Goal: Obtain resource: Obtain resource

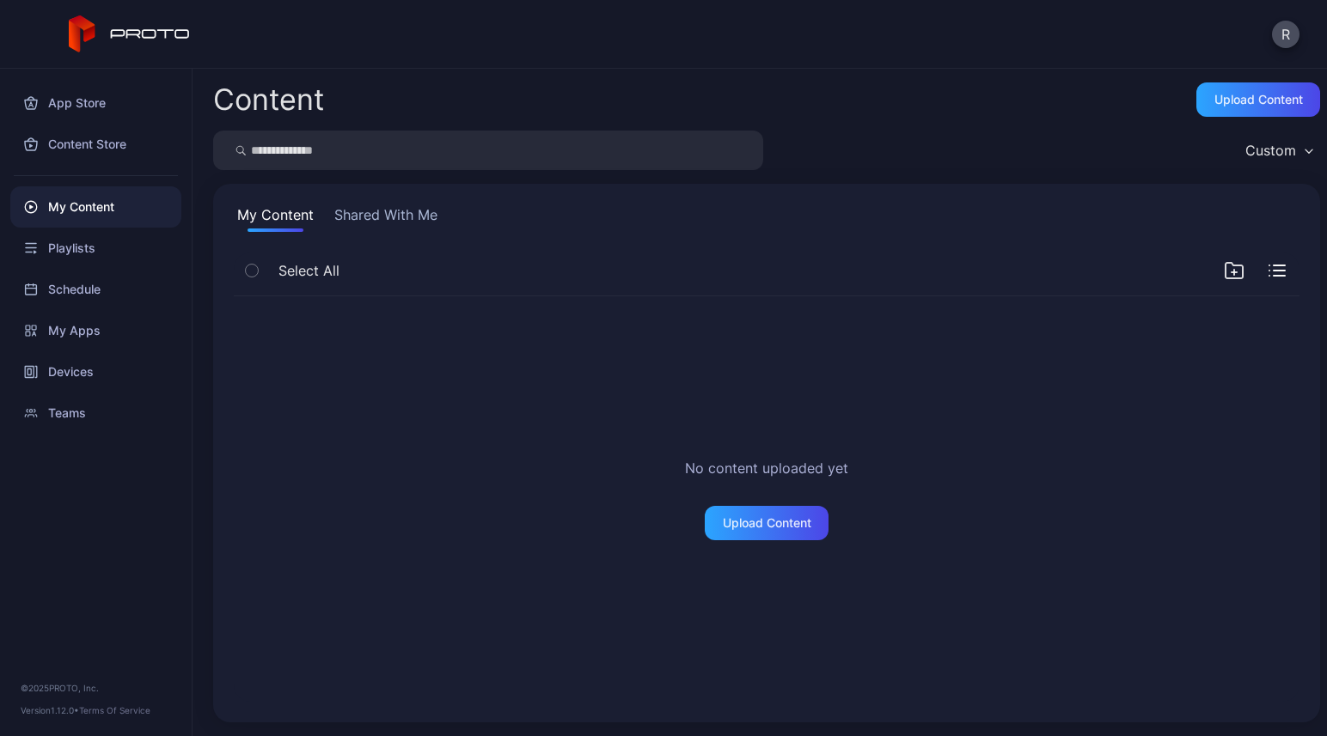
click at [394, 216] on button "Shared With Me" at bounding box center [386, 218] width 110 height 27
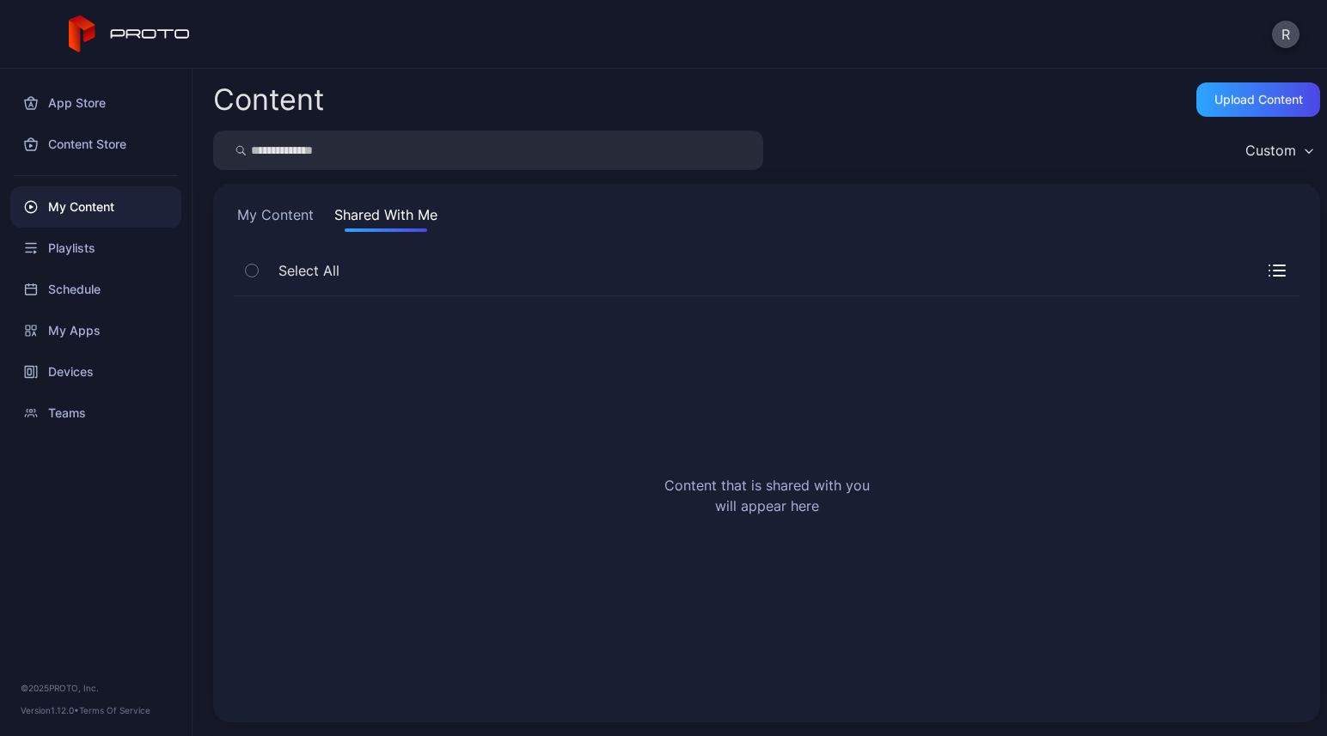
click at [271, 216] on button "My Content" at bounding box center [275, 218] width 83 height 27
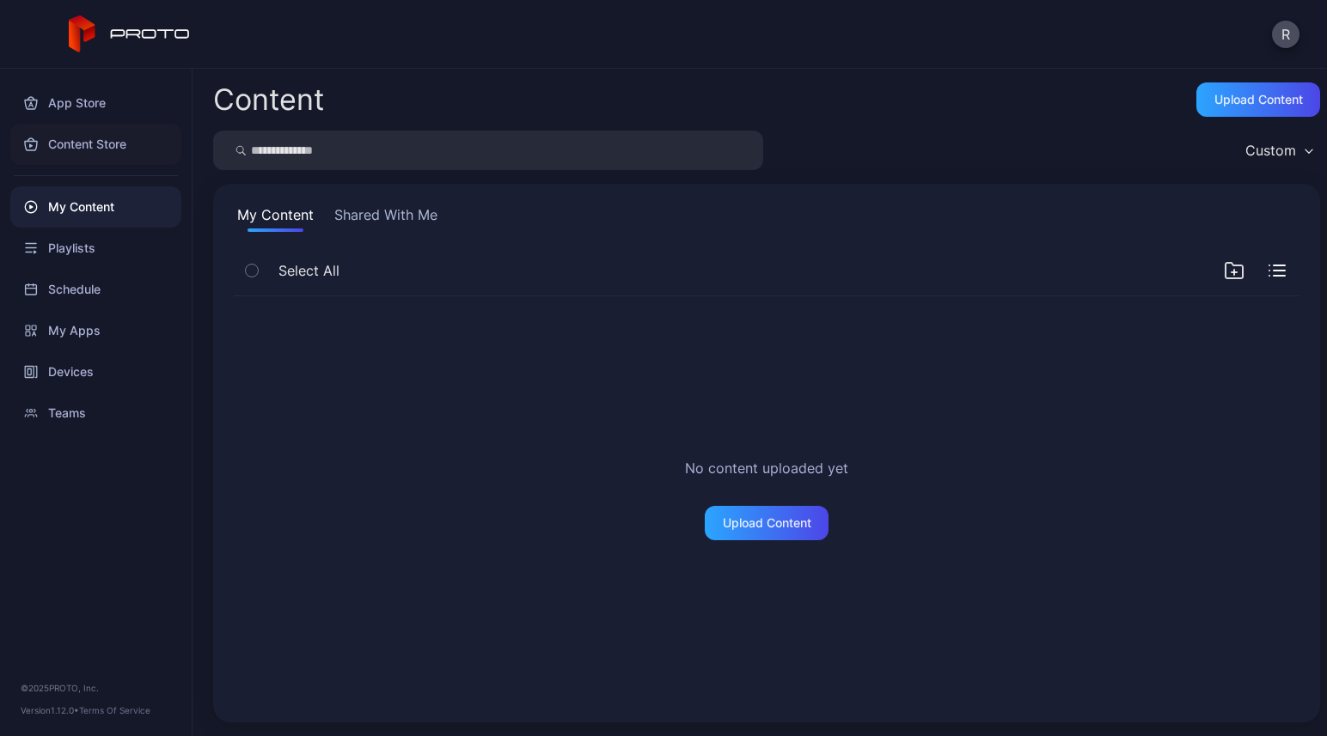
click at [96, 146] on div "Content Store" at bounding box center [95, 144] width 171 height 41
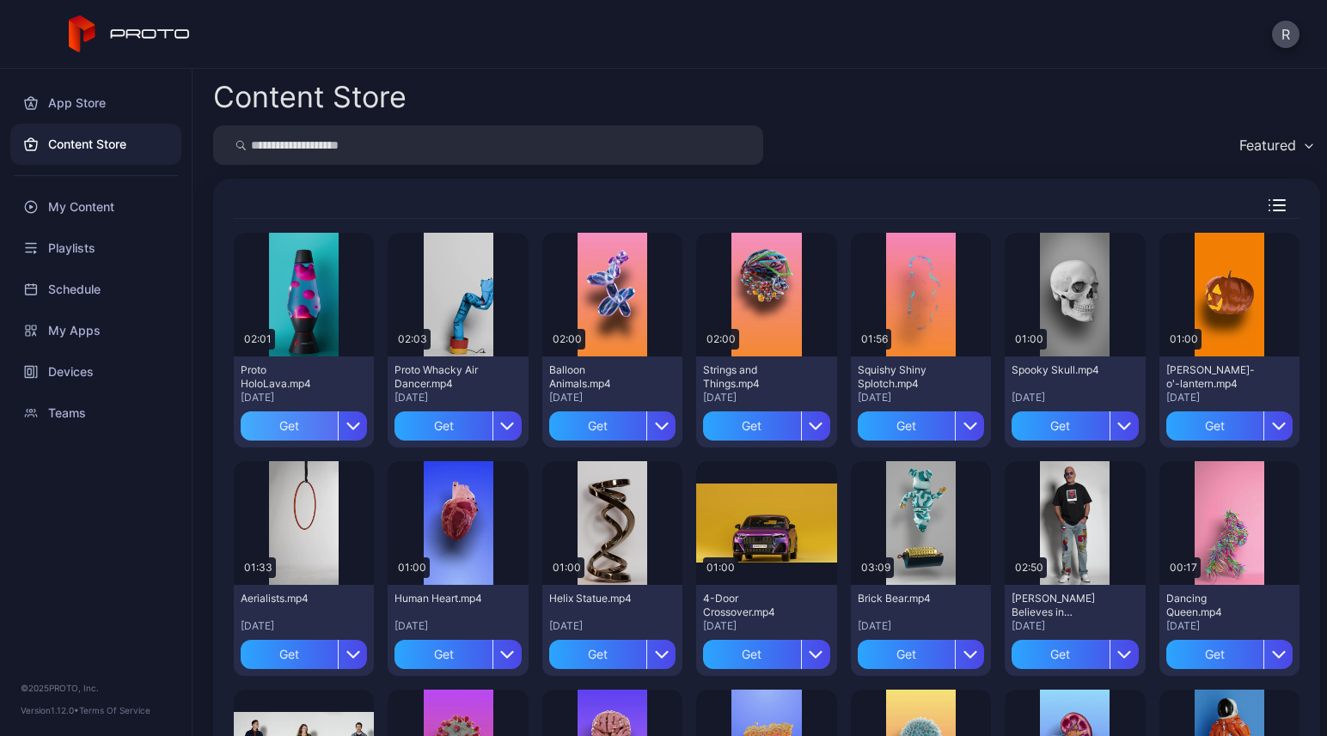
click at [304, 423] on div "Get" at bounding box center [289, 426] width 97 height 29
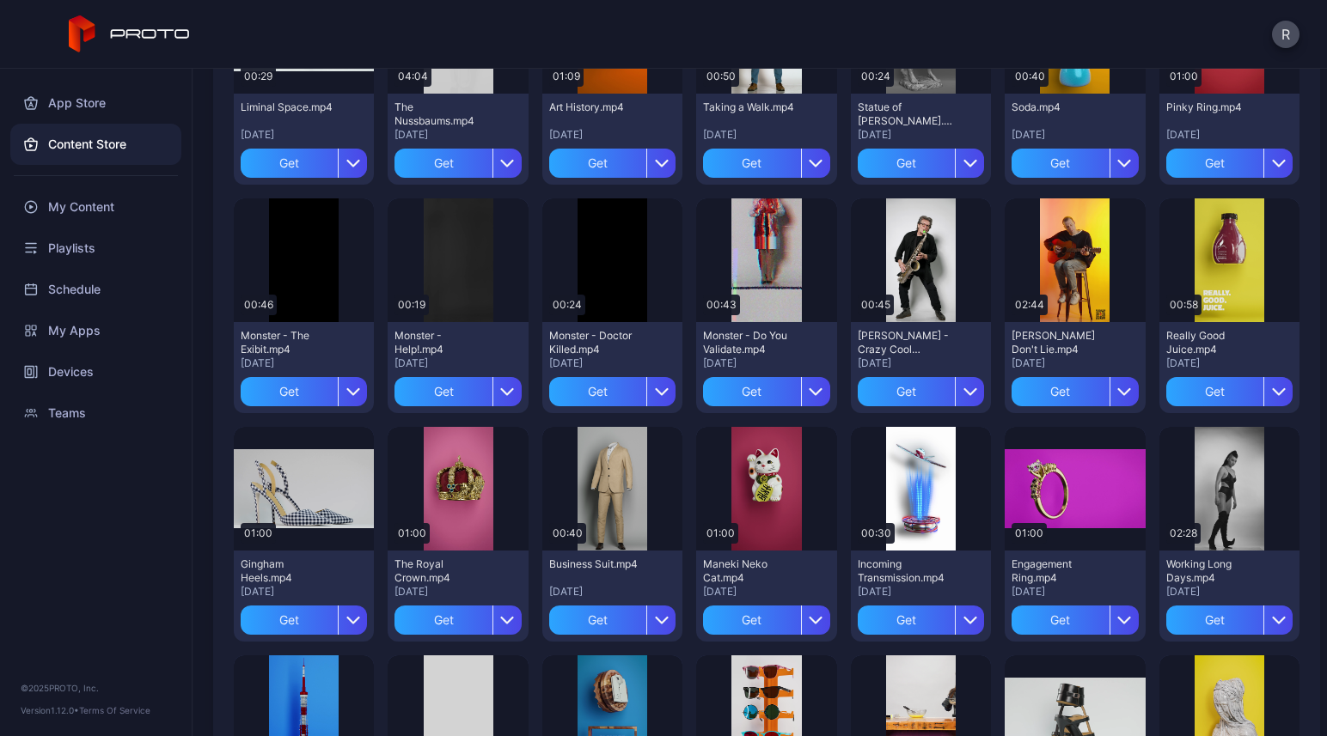
scroll to position [1197, 0]
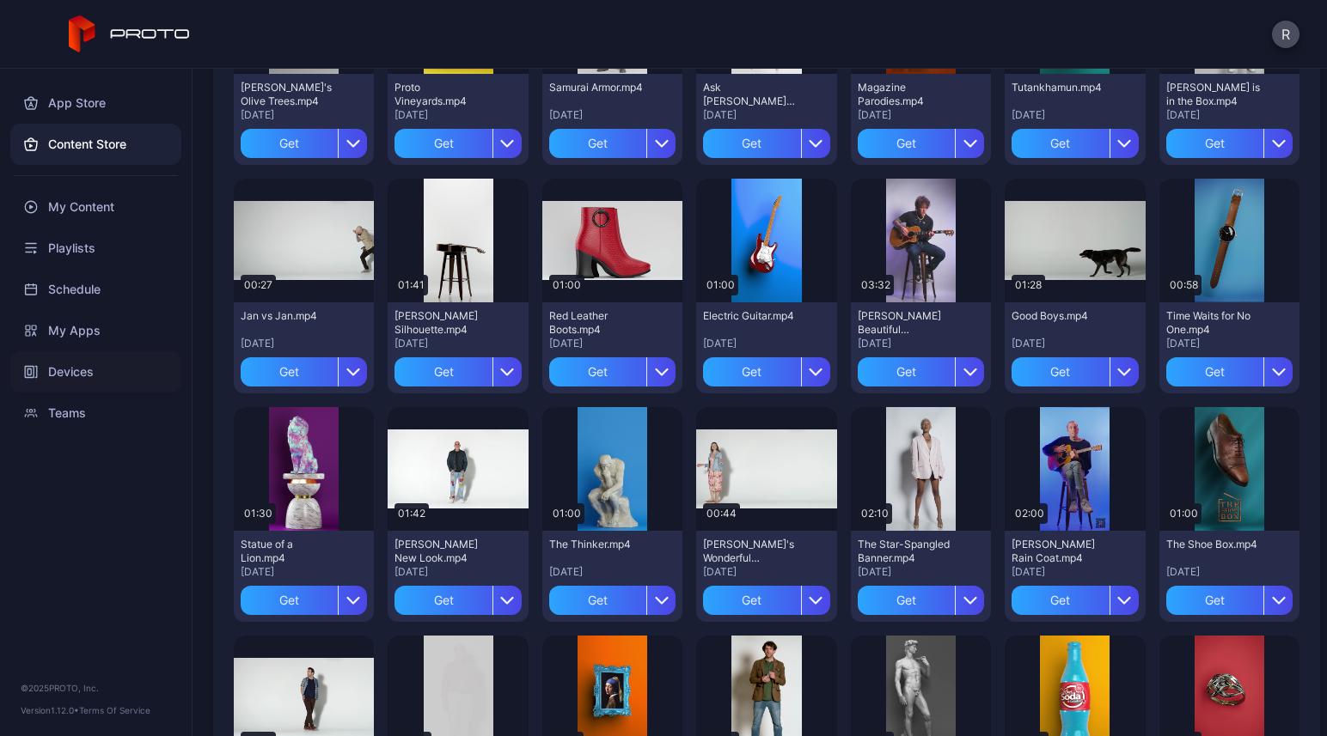
click at [54, 370] on div "Devices" at bounding box center [95, 371] width 171 height 41
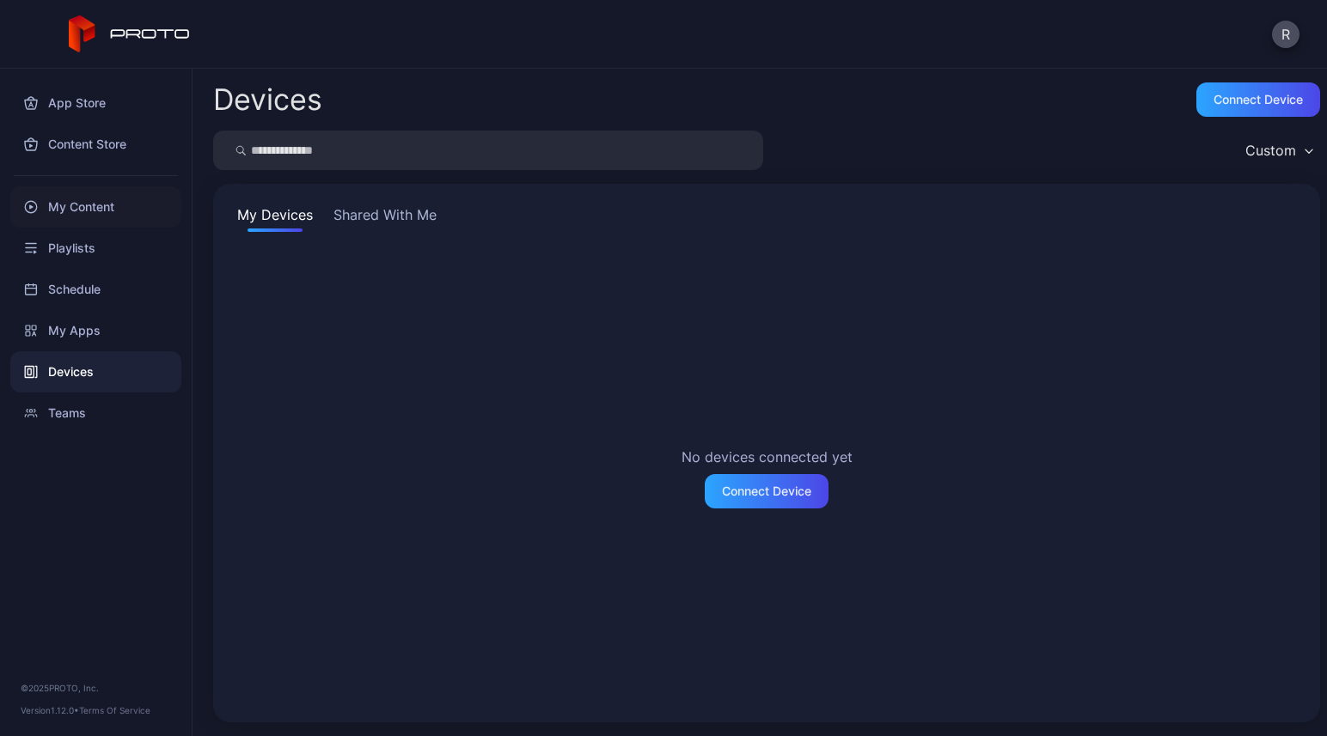
click at [92, 205] on div "My Content" at bounding box center [95, 206] width 171 height 41
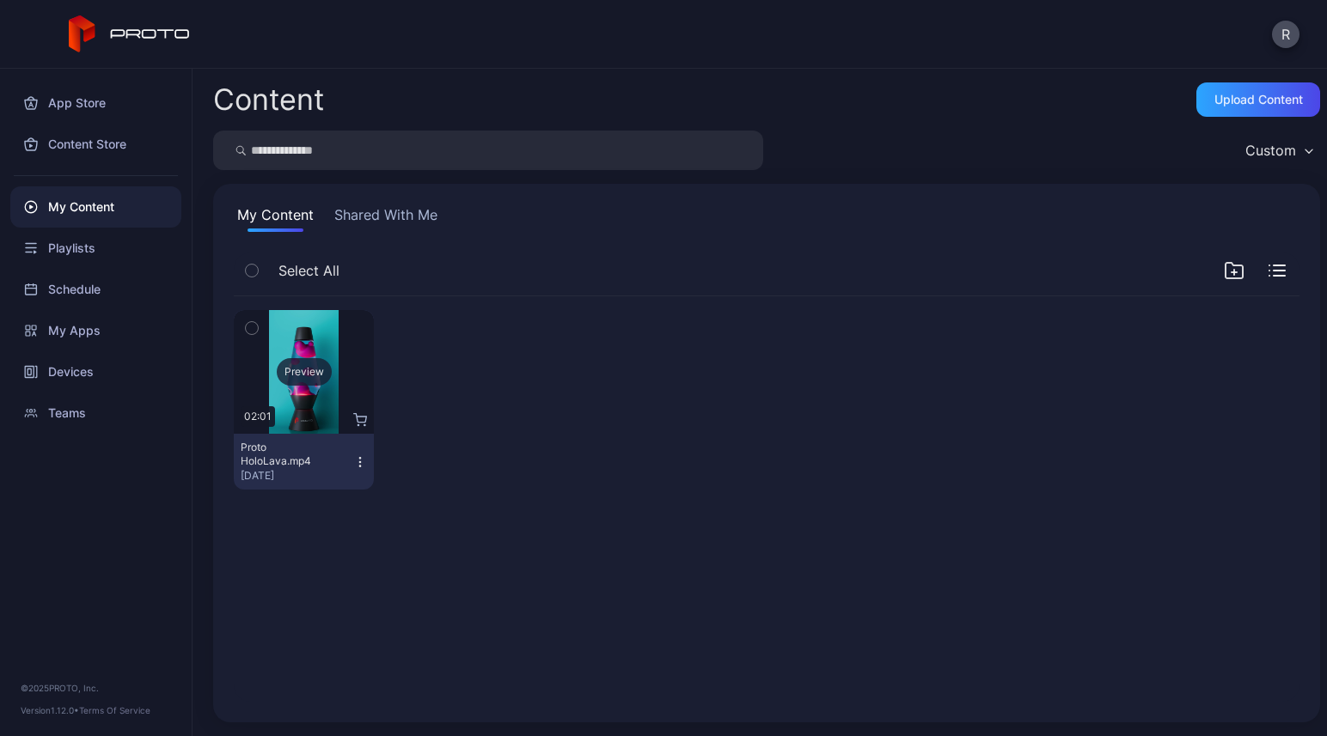
click at [296, 370] on div "Preview" at bounding box center [304, 371] width 55 height 27
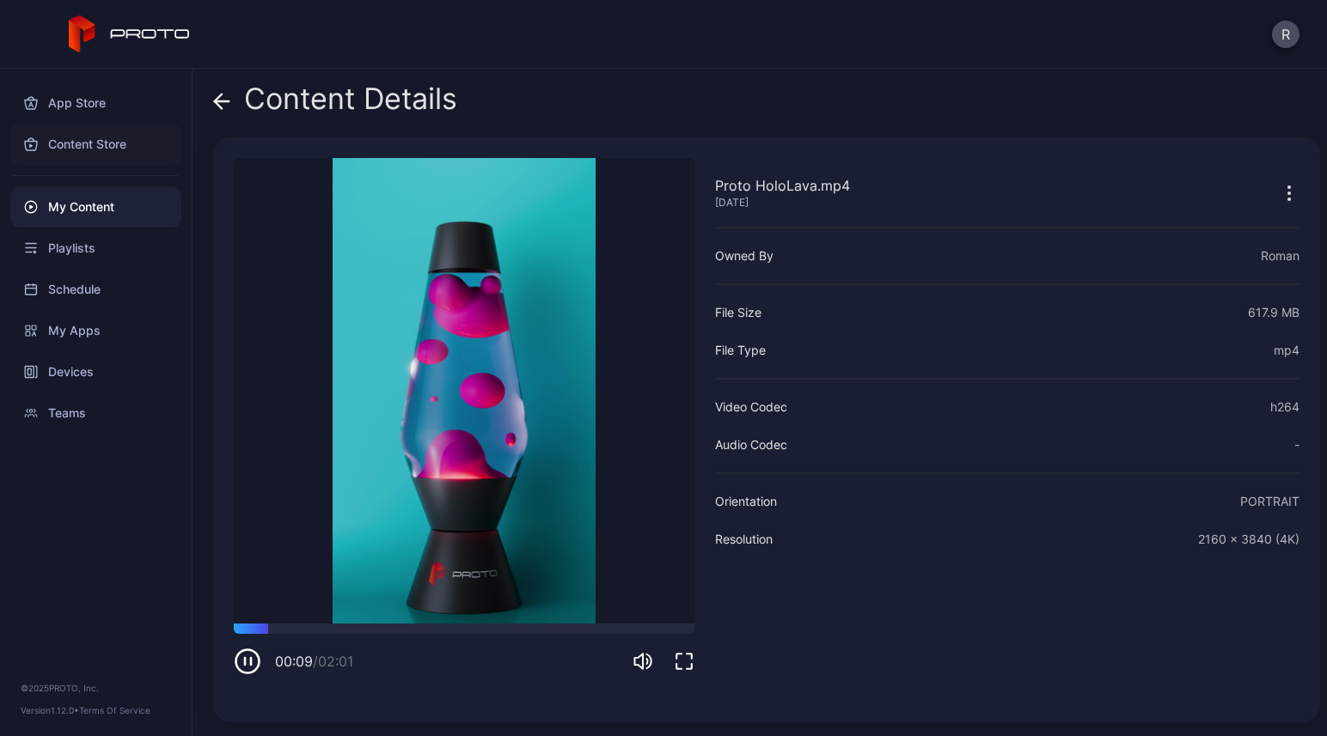
click at [100, 148] on div "Content Store" at bounding box center [95, 144] width 171 height 41
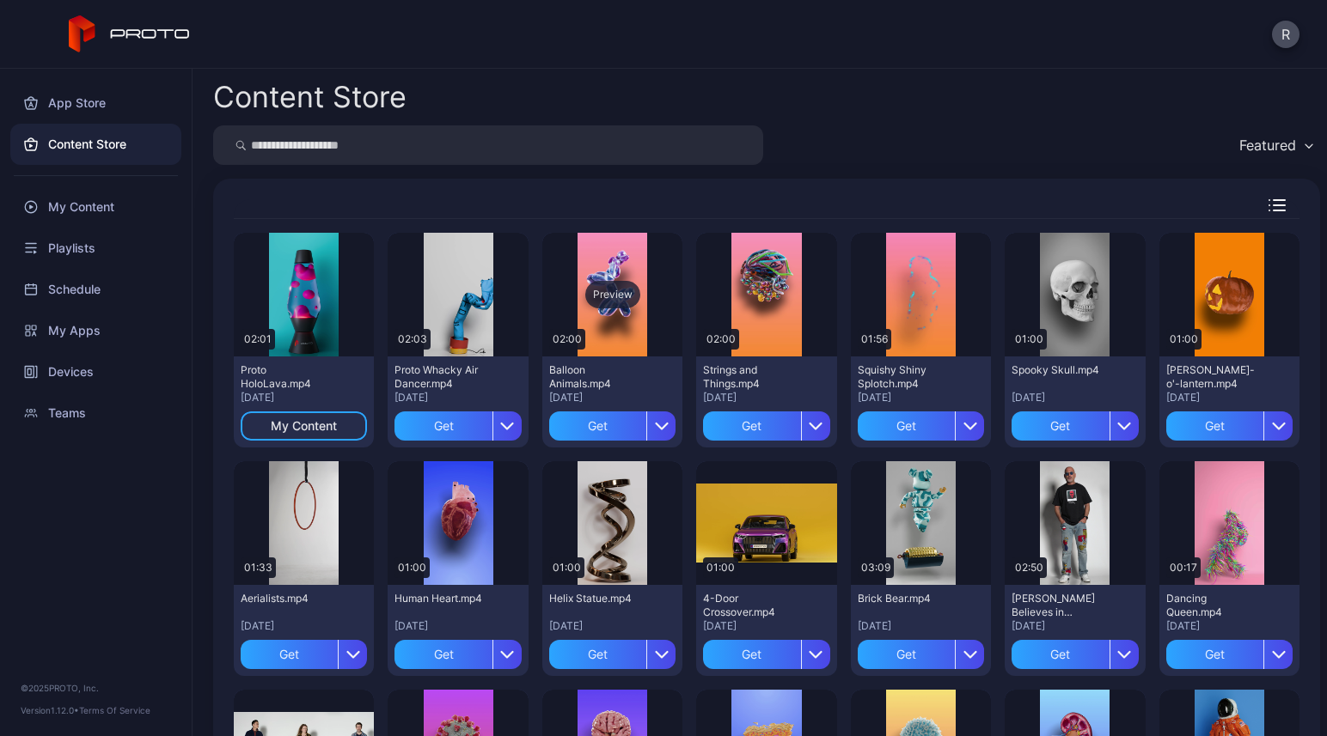
click at [606, 292] on div "Preview" at bounding box center [612, 294] width 55 height 27
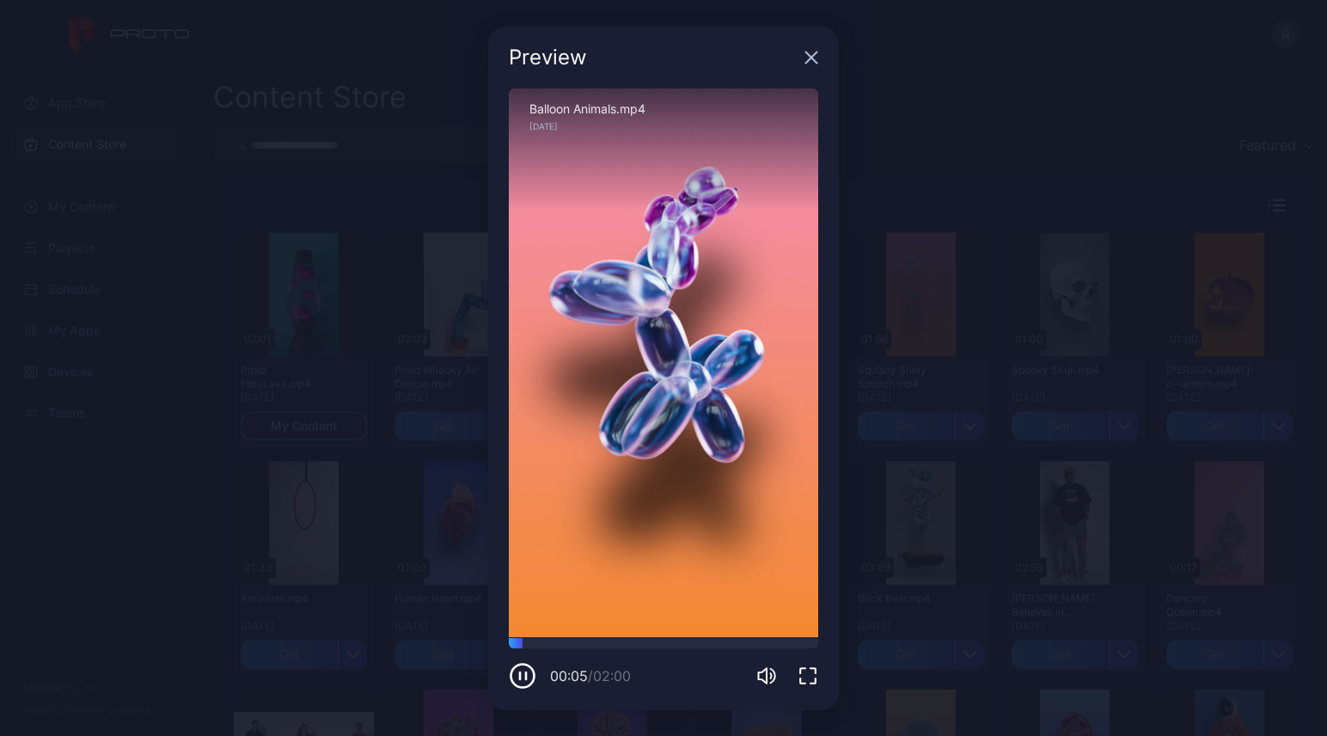
click at [809, 60] on icon "button" at bounding box center [811, 58] width 14 height 14
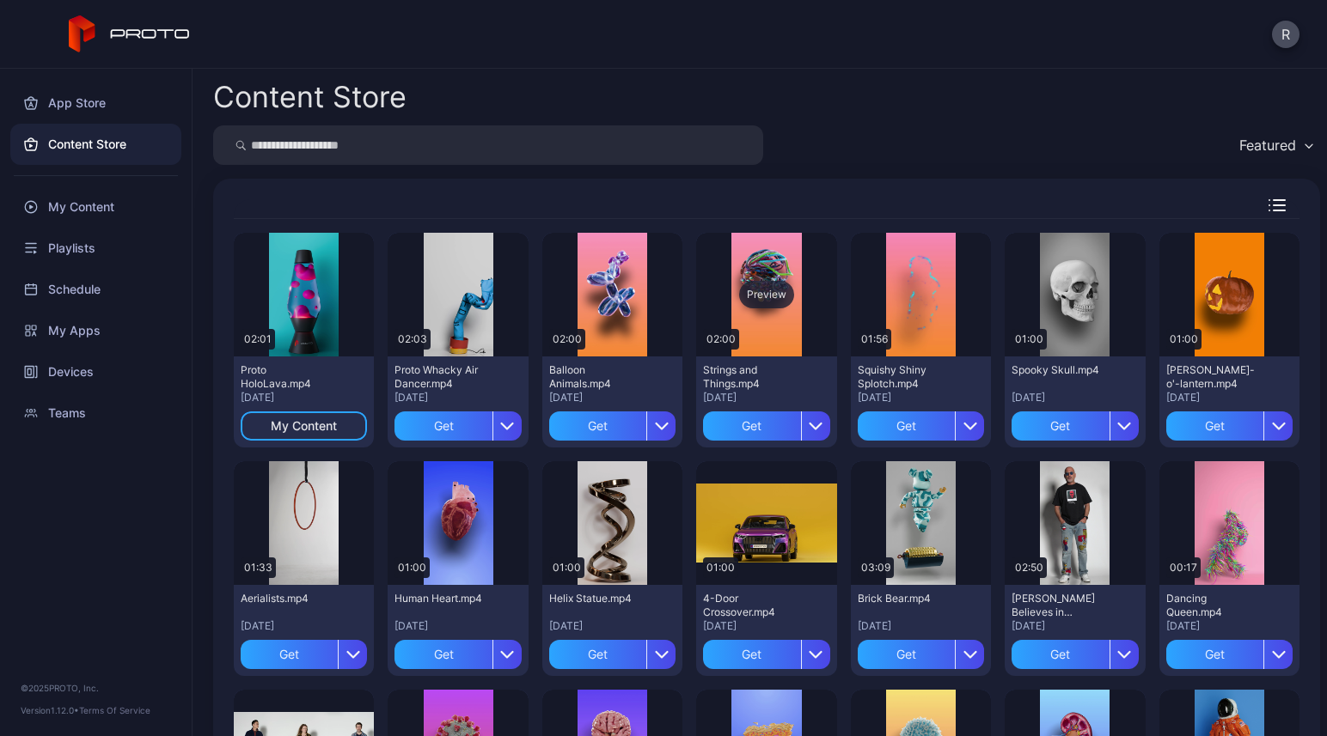
click at [761, 290] on div "Preview" at bounding box center [766, 294] width 55 height 27
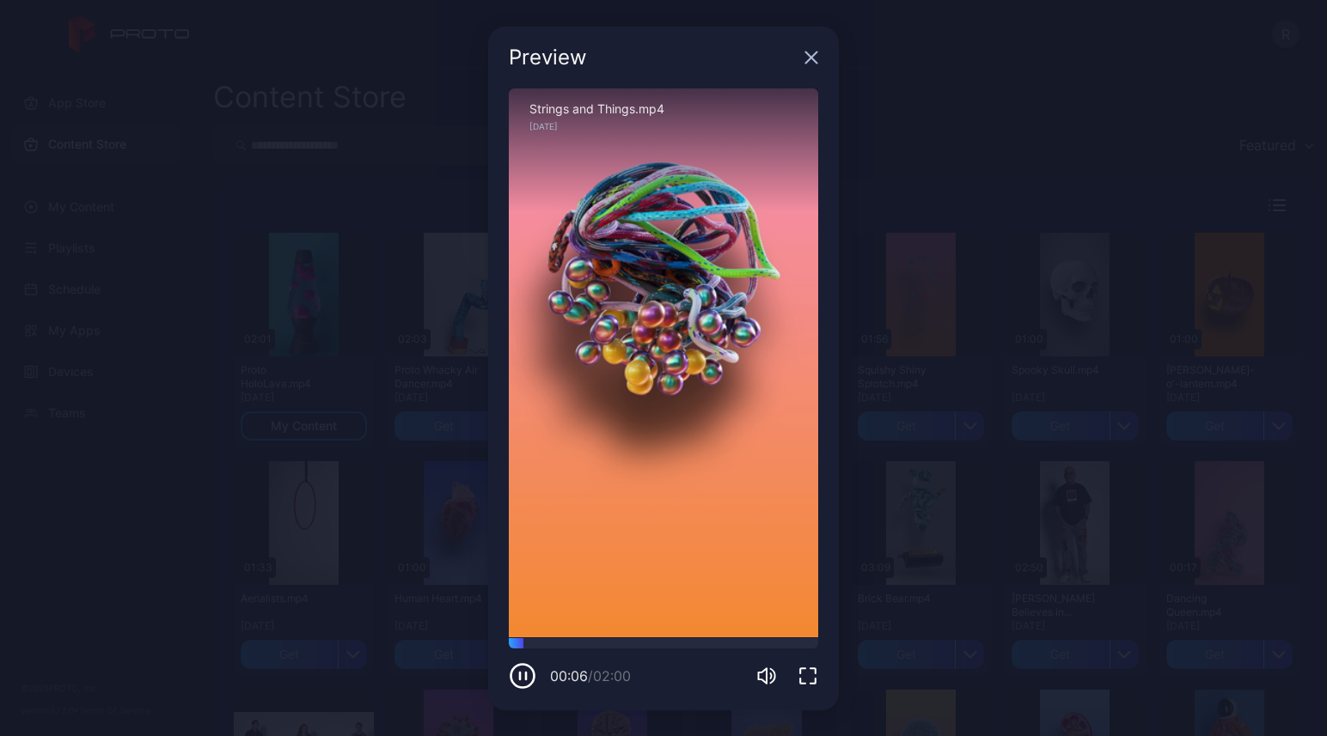
click at [815, 61] on icon "button" at bounding box center [811, 57] width 11 height 11
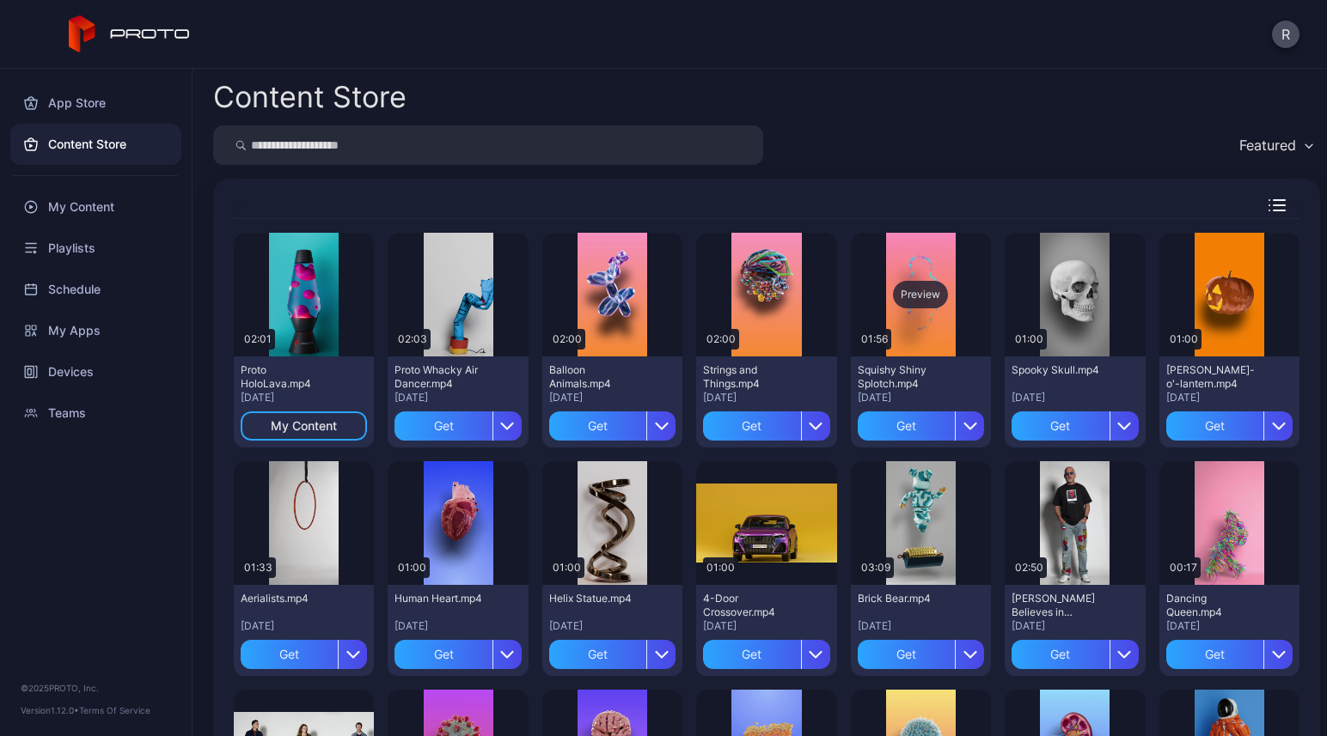
click at [907, 294] on div "Preview" at bounding box center [920, 294] width 55 height 27
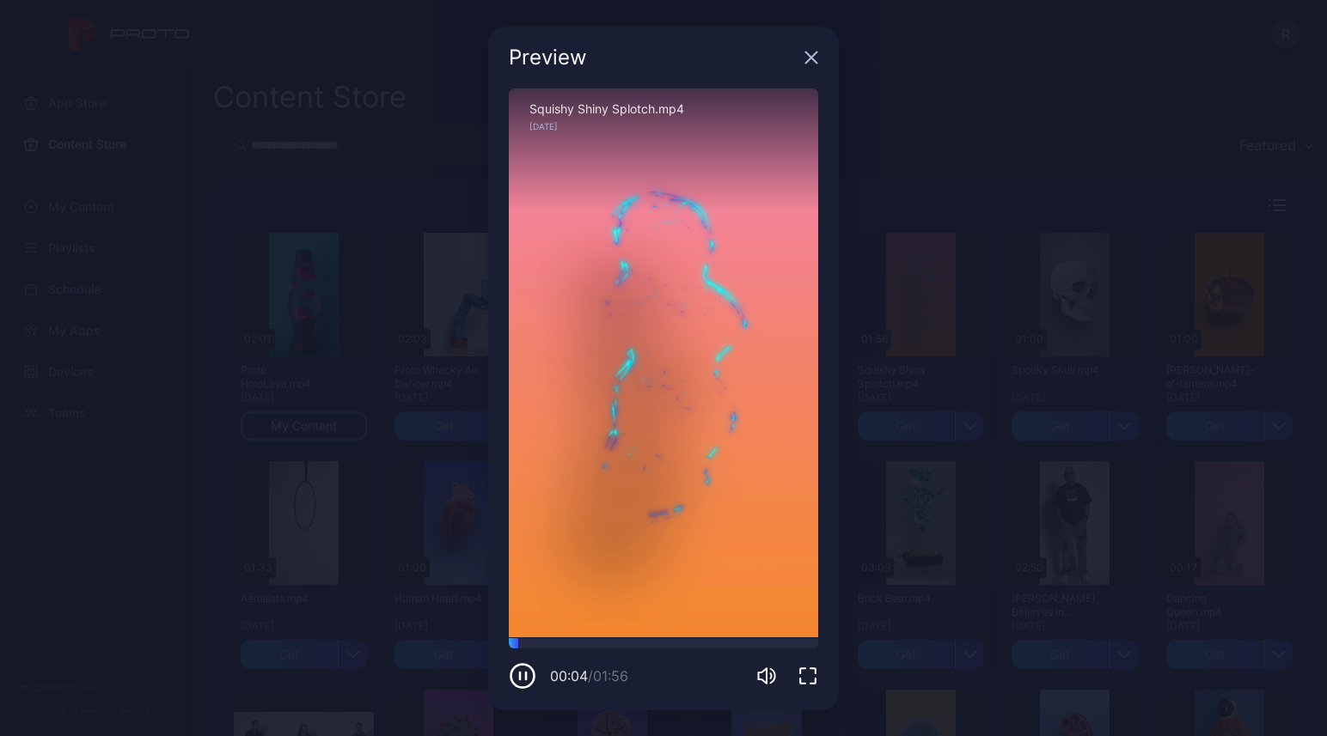
click at [812, 59] on icon "button" at bounding box center [811, 57] width 11 height 11
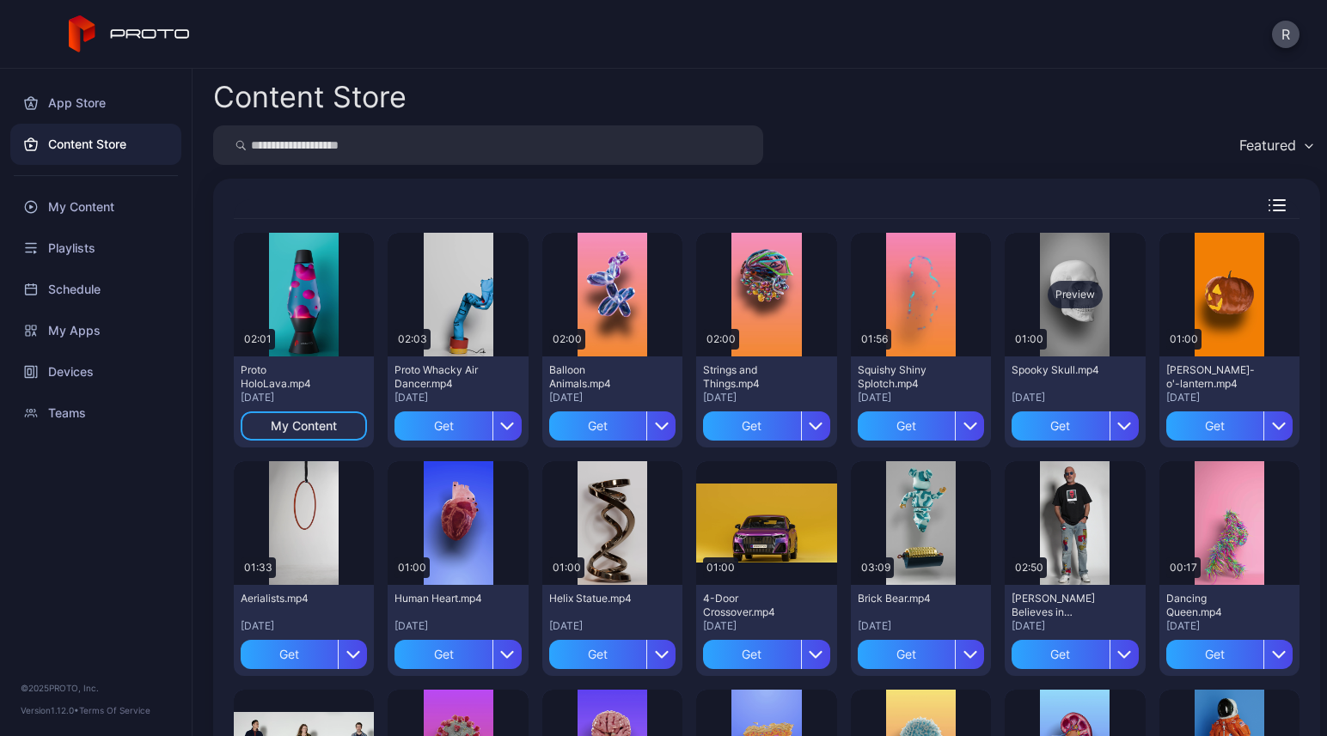
click at [1052, 290] on div "Preview" at bounding box center [1074, 294] width 55 height 27
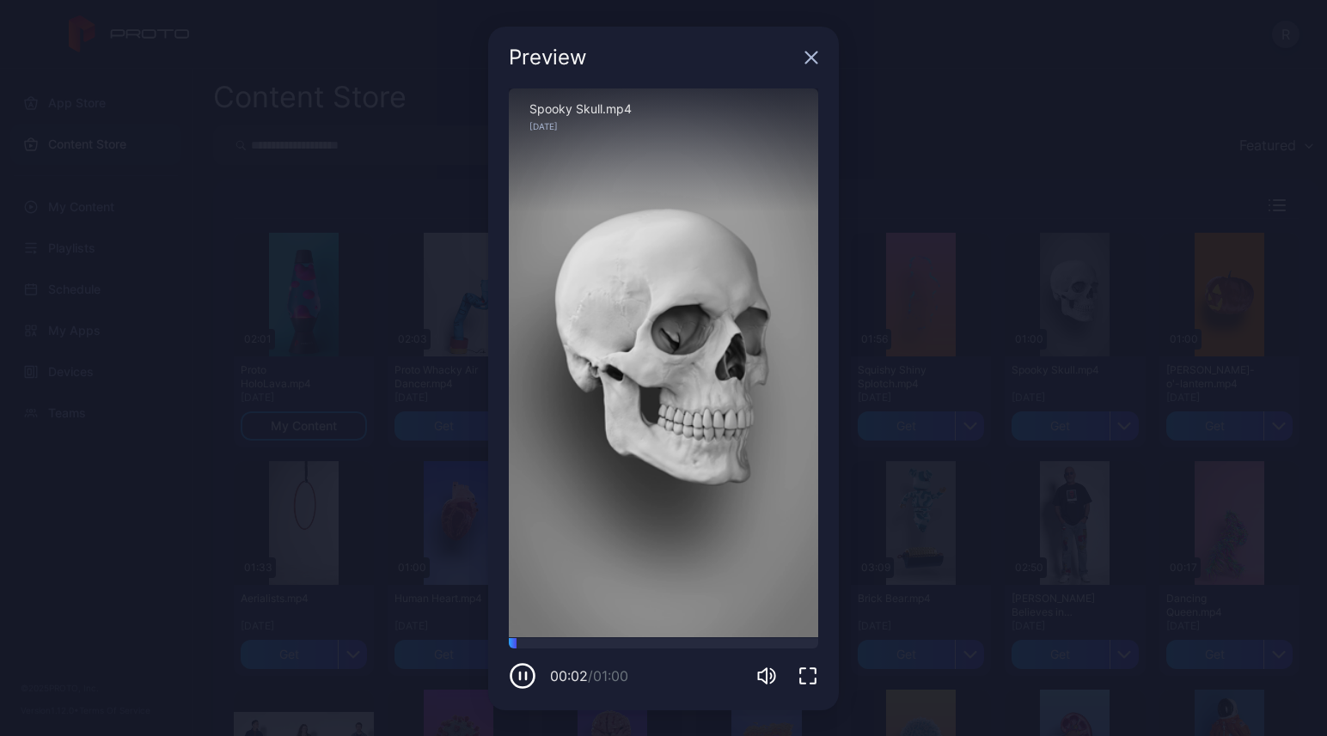
click at [812, 55] on icon "button" at bounding box center [811, 57] width 11 height 11
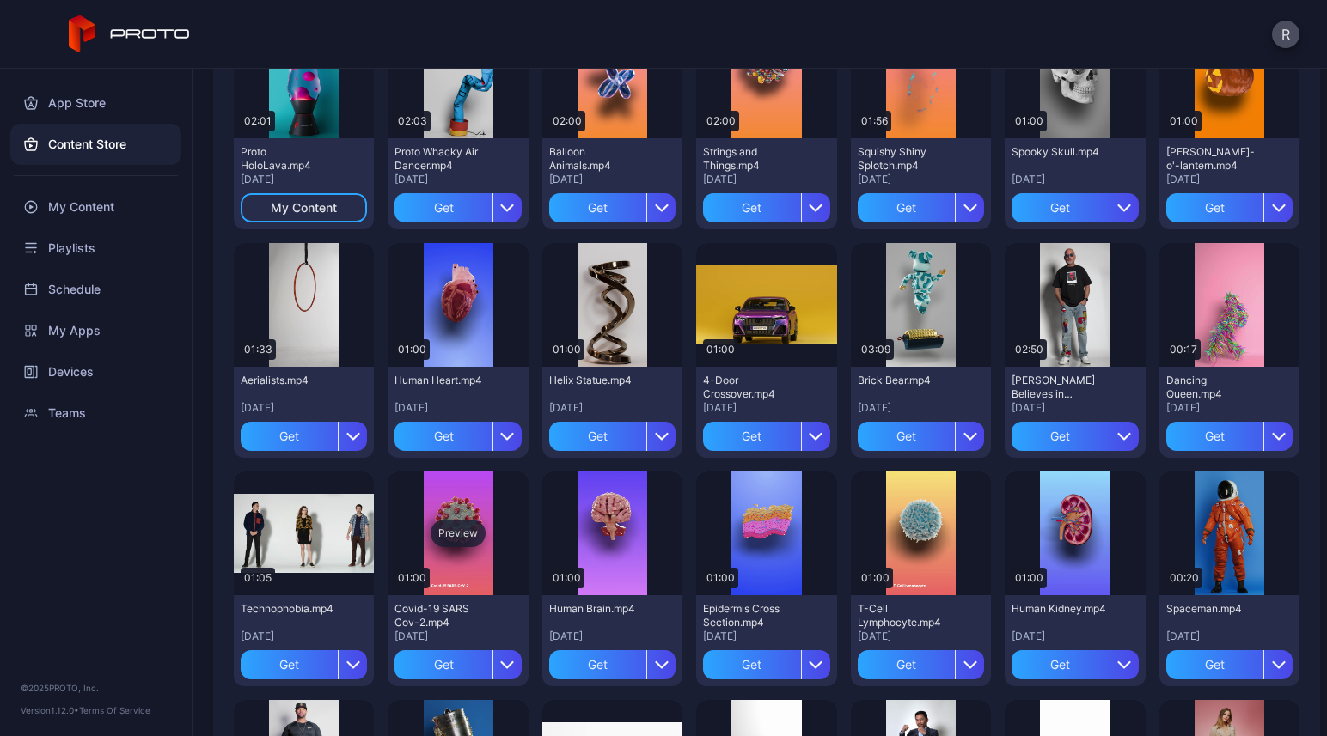
scroll to position [263, 0]
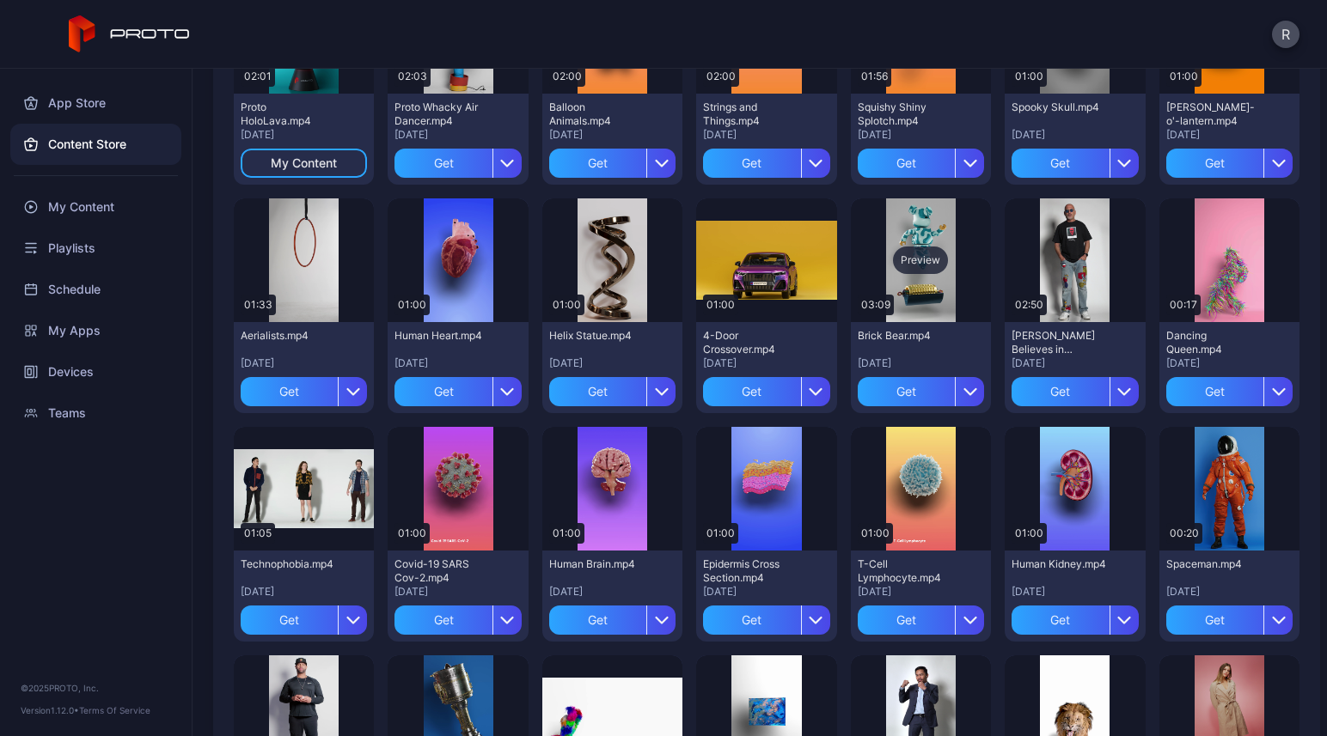
click at [907, 256] on div "Preview" at bounding box center [920, 260] width 55 height 27
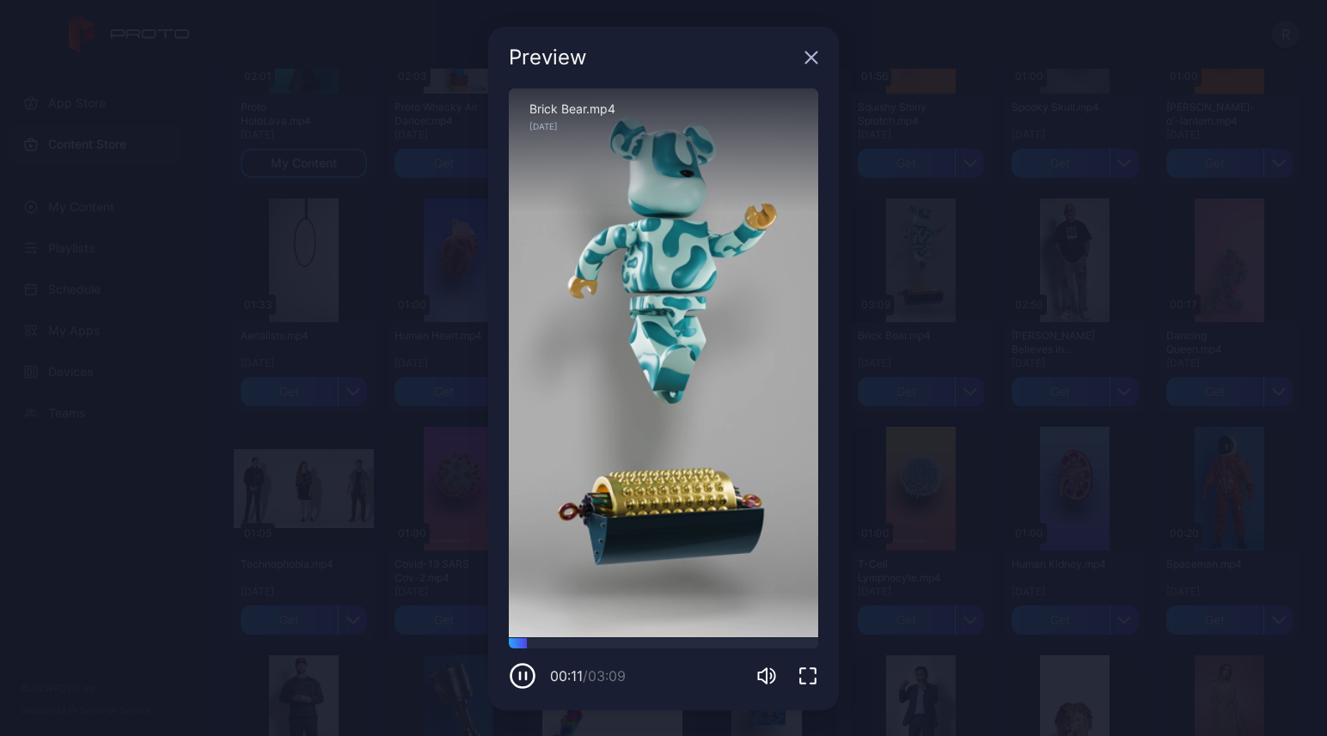
click at [812, 62] on icon "button" at bounding box center [811, 58] width 14 height 14
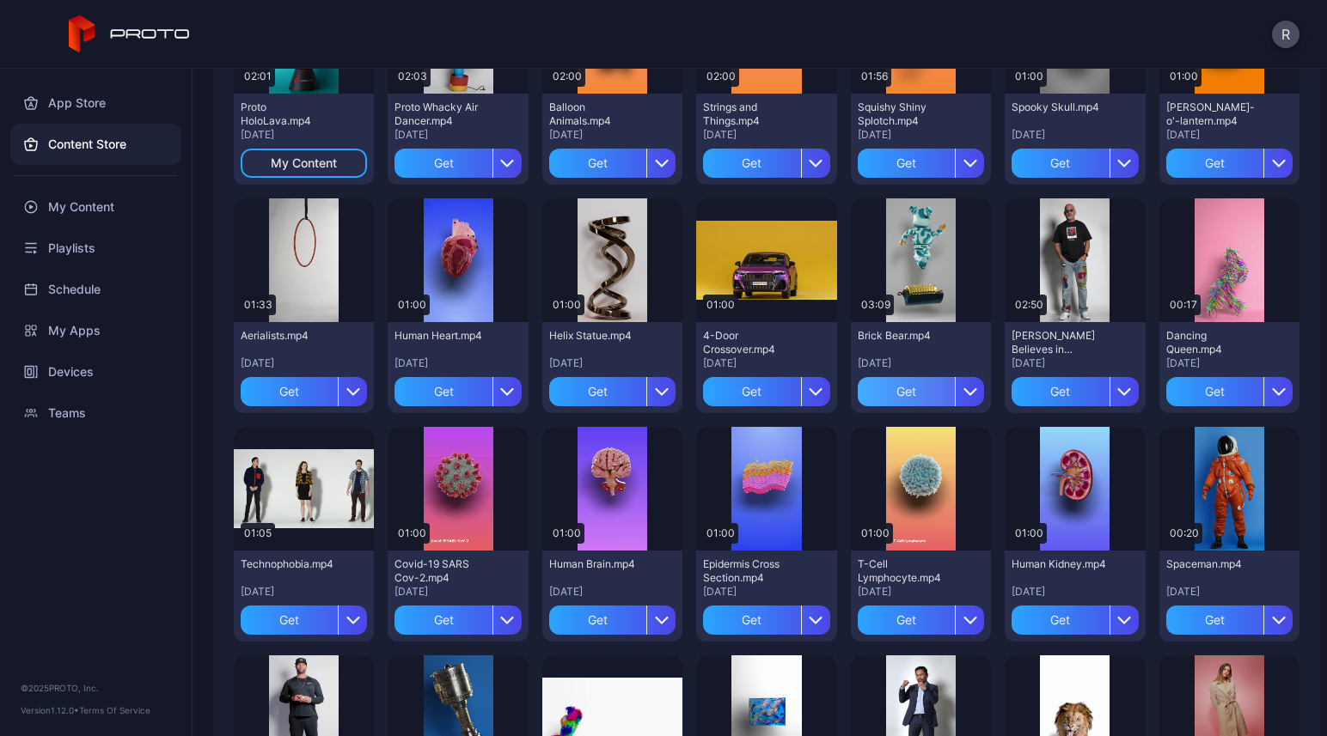
click at [911, 385] on div "Get" at bounding box center [906, 391] width 97 height 29
click at [1053, 264] on div "Preview" at bounding box center [1074, 260] width 55 height 27
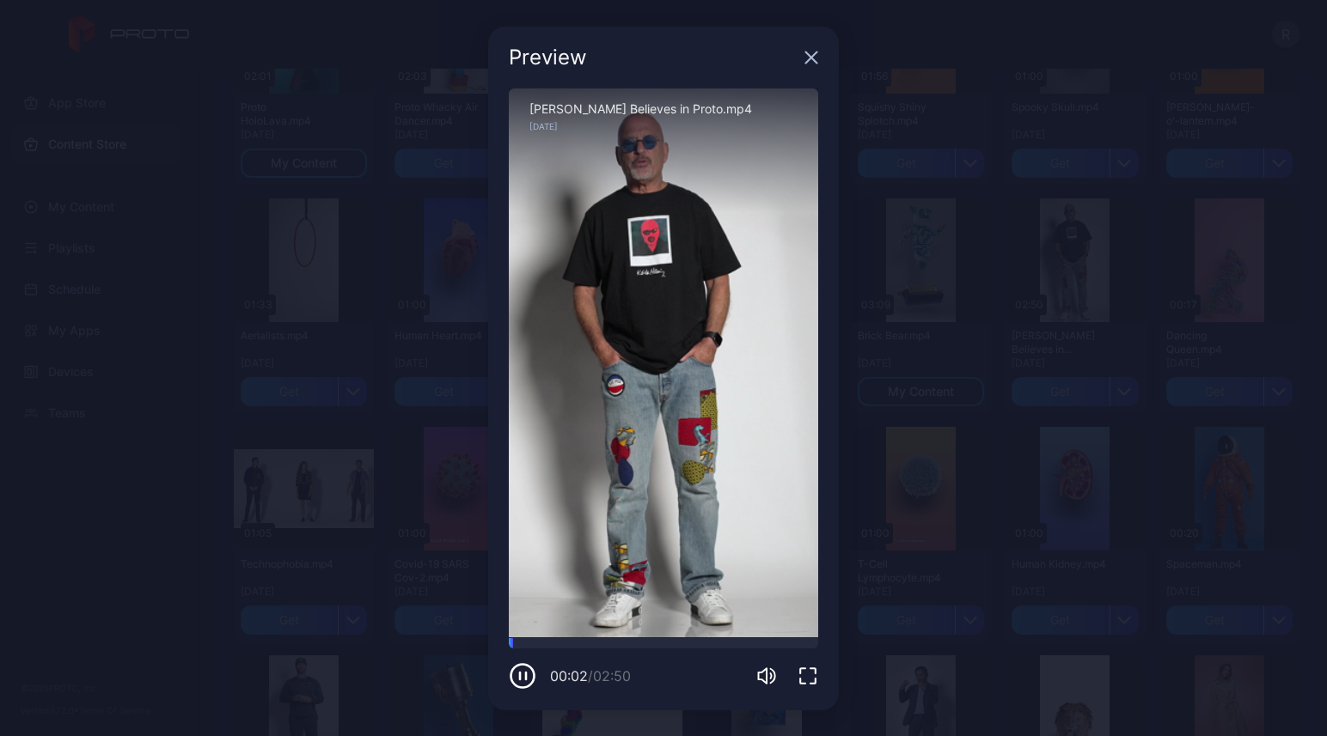
click at [805, 55] on icon "button" at bounding box center [811, 58] width 14 height 14
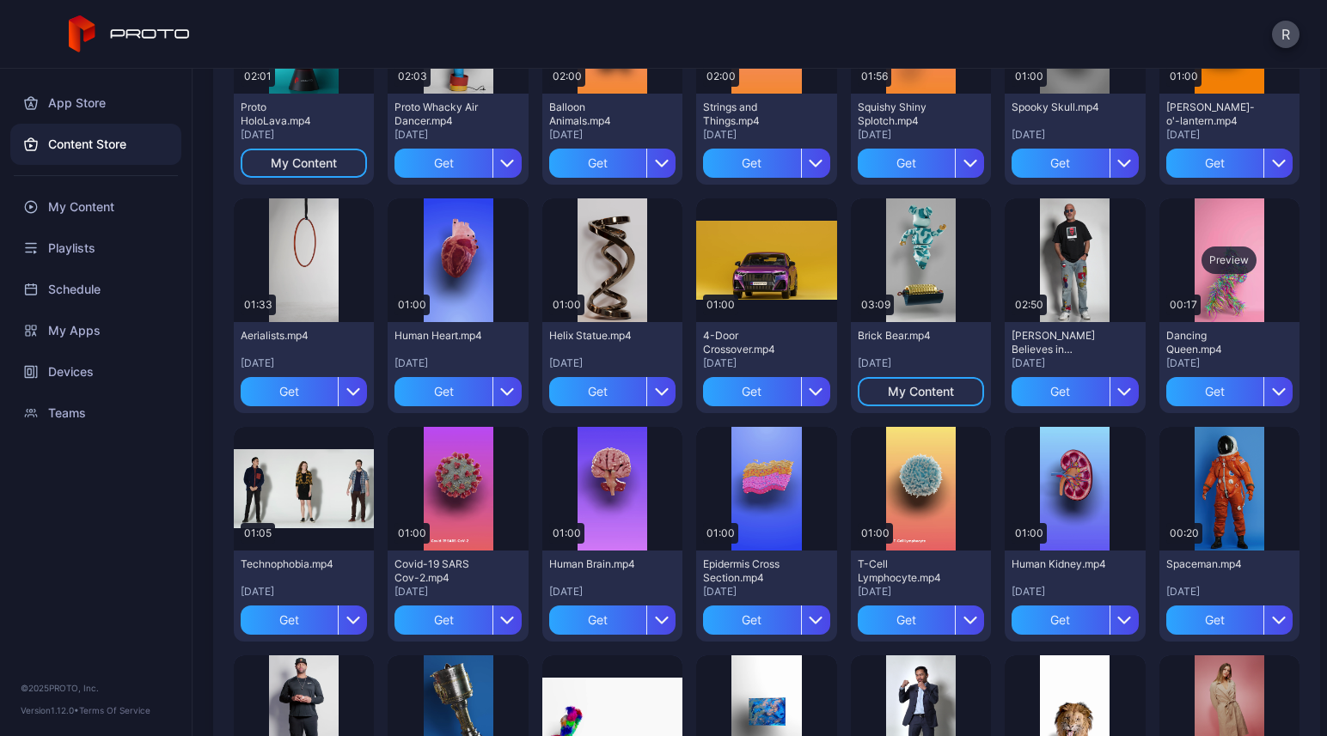
click at [1212, 258] on div "Preview" at bounding box center [1228, 260] width 55 height 27
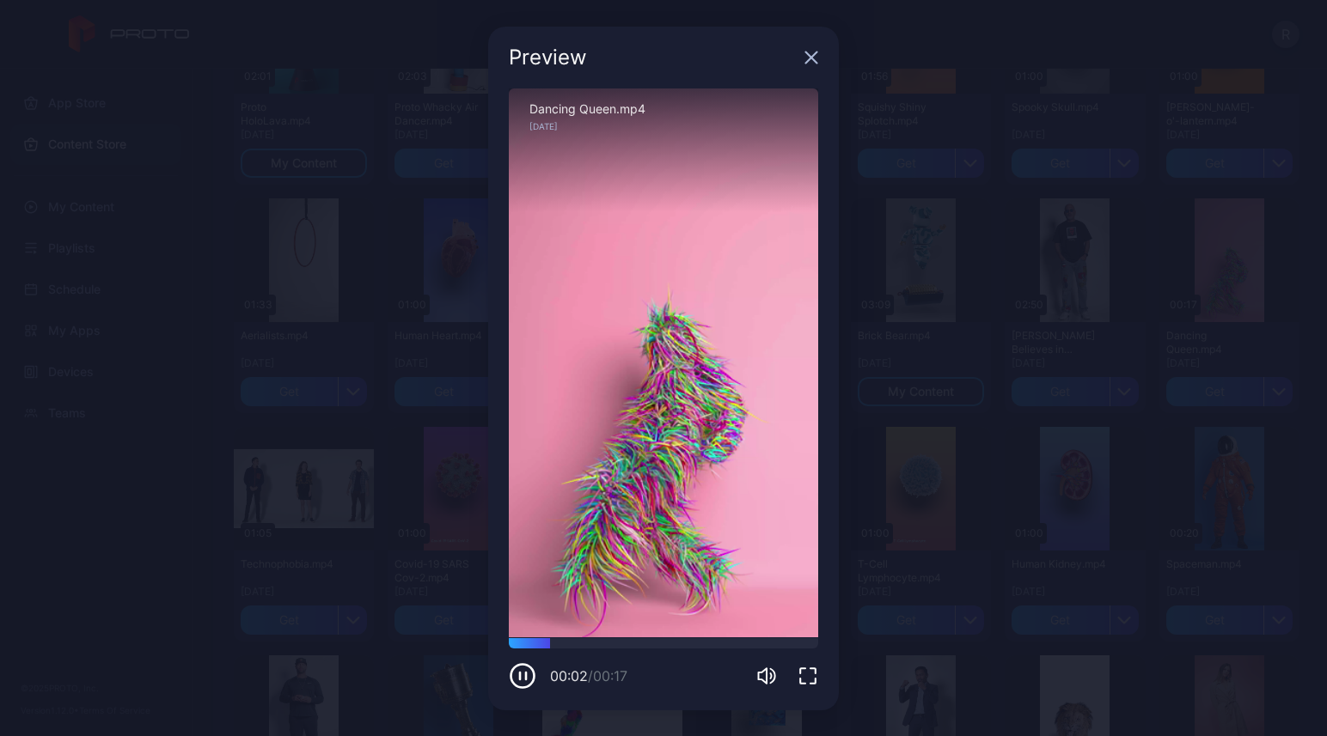
click at [813, 57] on icon "button" at bounding box center [811, 58] width 14 height 14
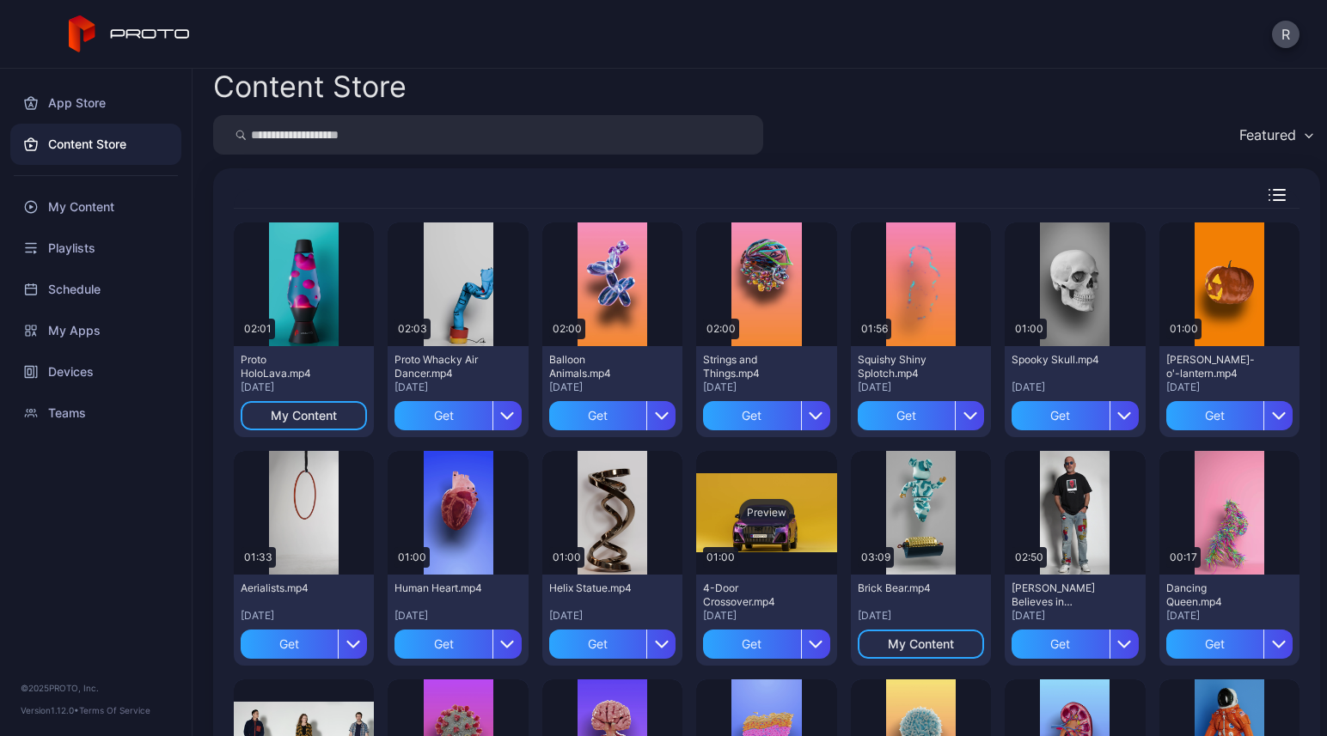
scroll to position [0, 0]
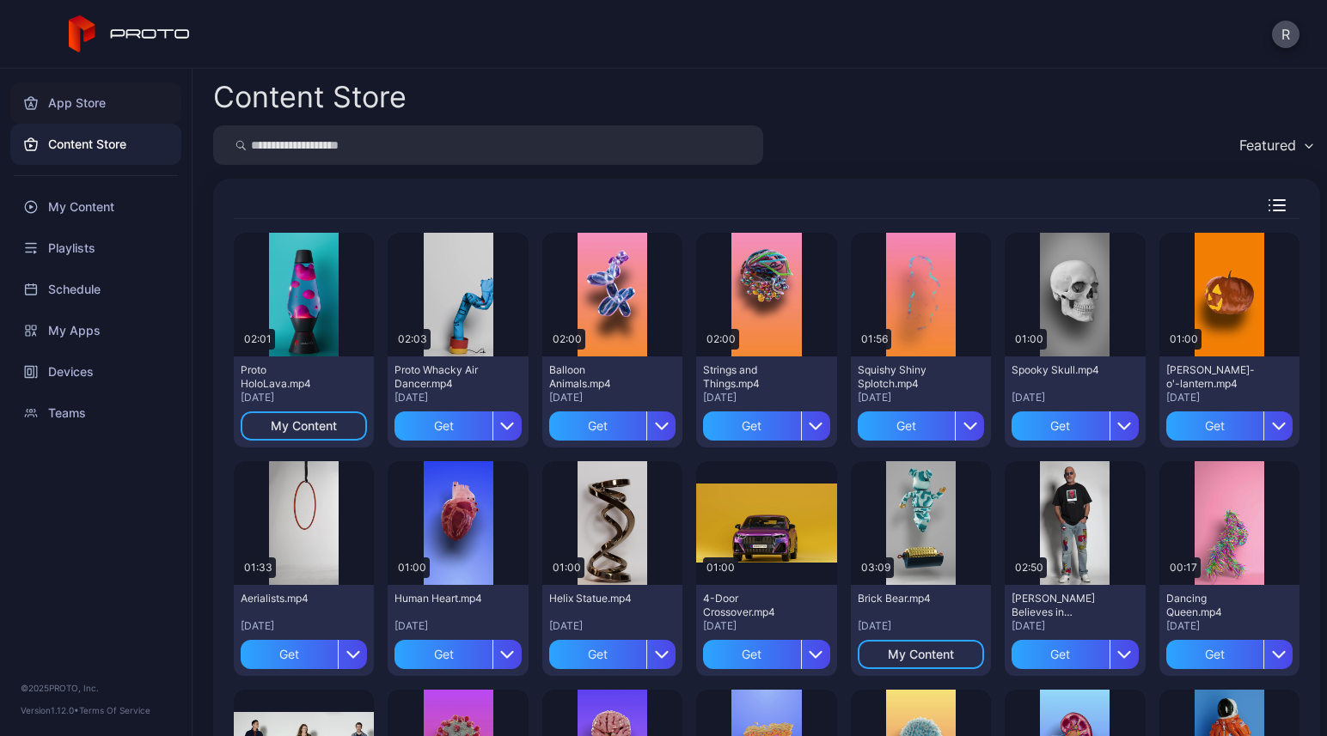
click at [86, 101] on div "App Store" at bounding box center [95, 102] width 171 height 41
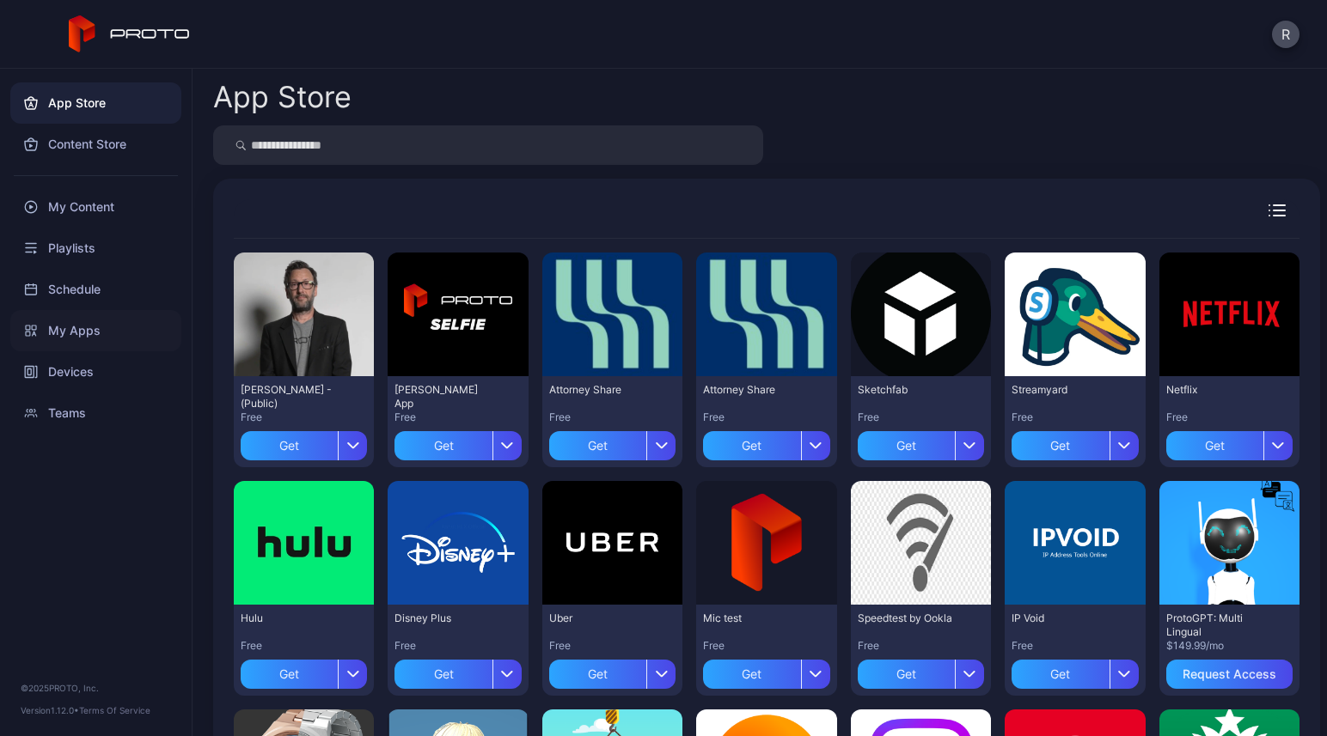
click at [64, 328] on div "My Apps" at bounding box center [95, 330] width 171 height 41
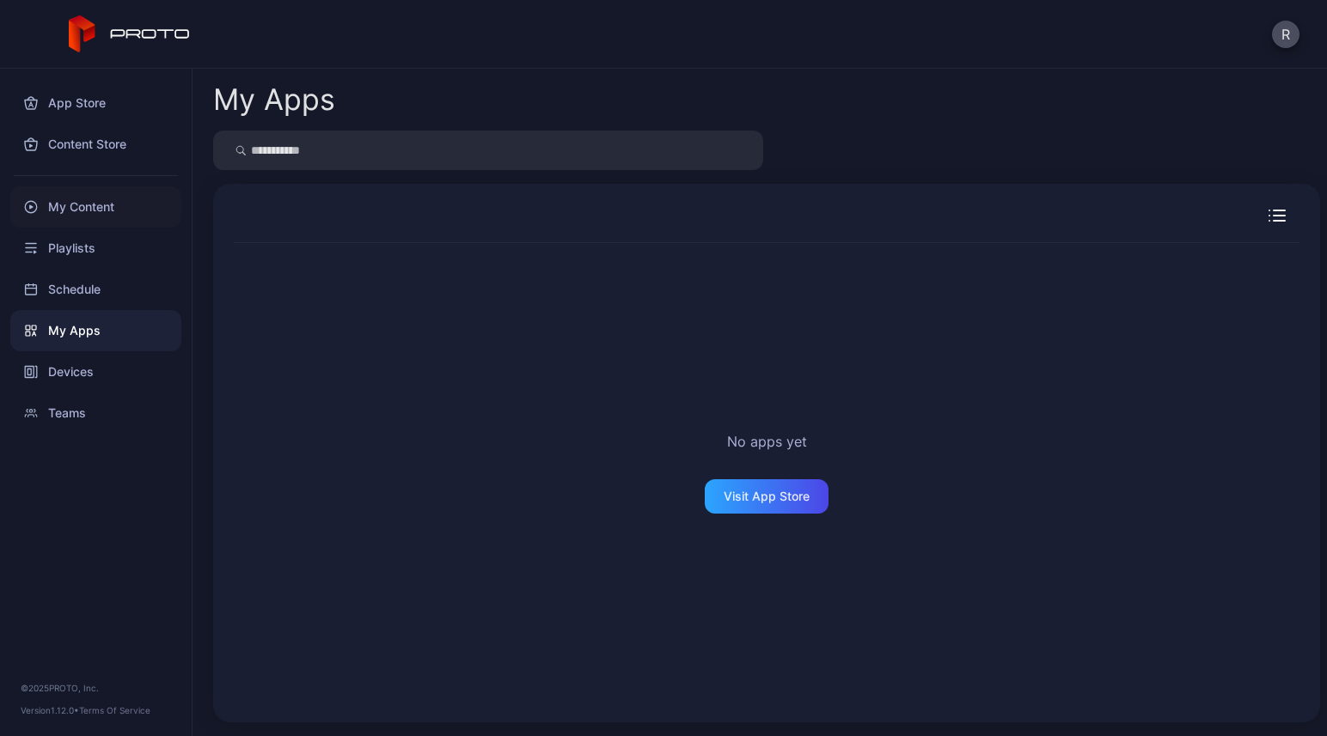
click at [76, 205] on div "My Content" at bounding box center [95, 206] width 171 height 41
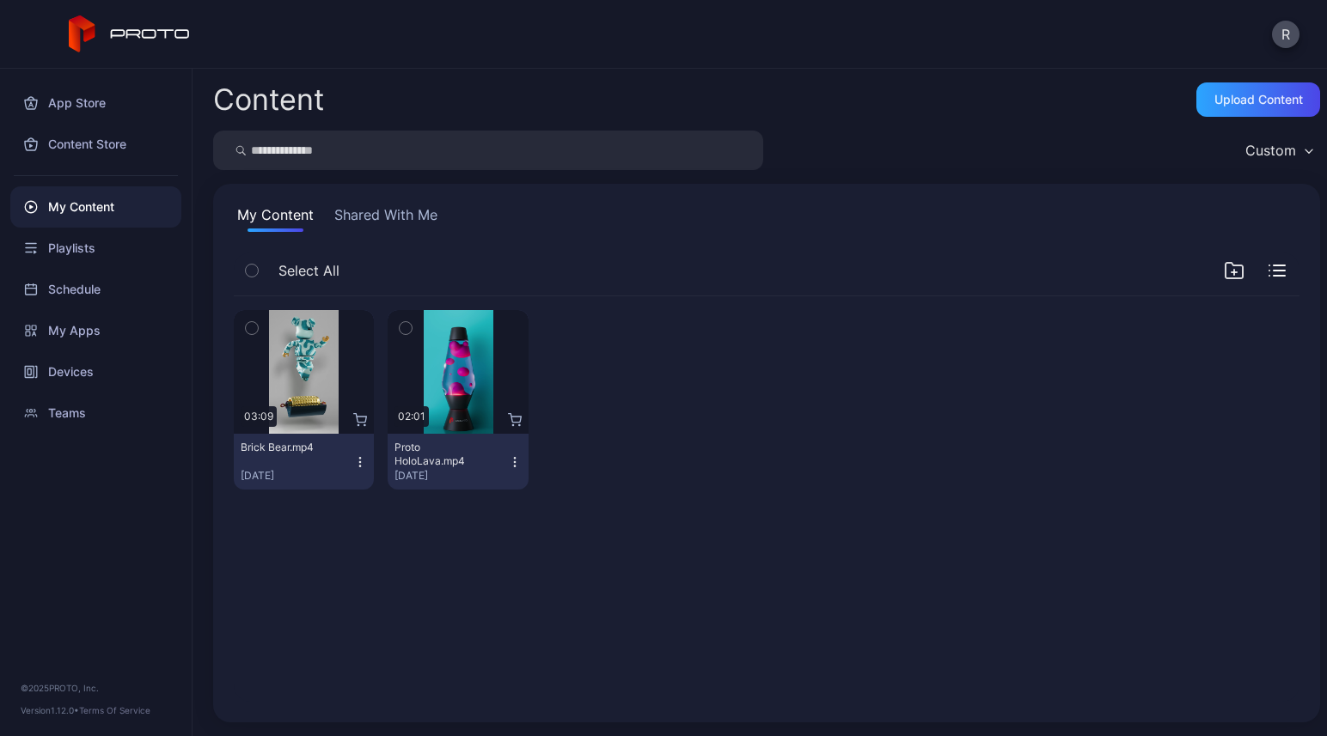
click at [89, 201] on div "My Content" at bounding box center [95, 206] width 171 height 41
